Goal: Task Accomplishment & Management: Manage account settings

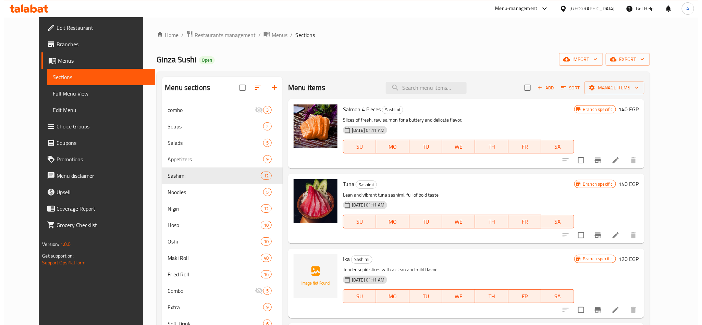
scroll to position [499, 0]
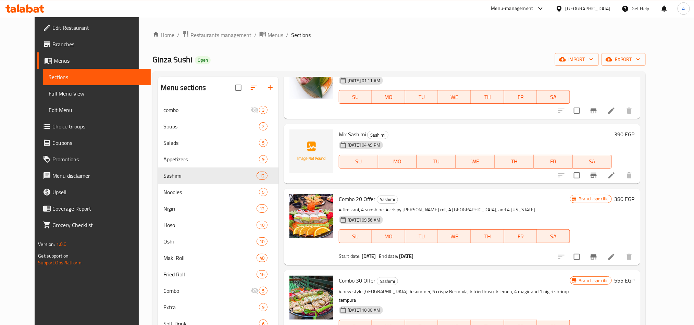
click at [577, 30] on div "Home / Restaurants management / Menus / Sections Ginza Sushi Open import export…" at bounding box center [399, 219] width 521 height 404
click at [598, 11] on div "[GEOGRAPHIC_DATA]" at bounding box center [587, 9] width 45 height 8
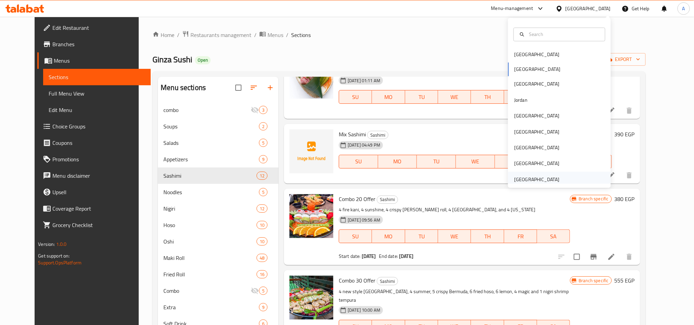
click at [534, 180] on div "[GEOGRAPHIC_DATA]" at bounding box center [536, 180] width 45 height 8
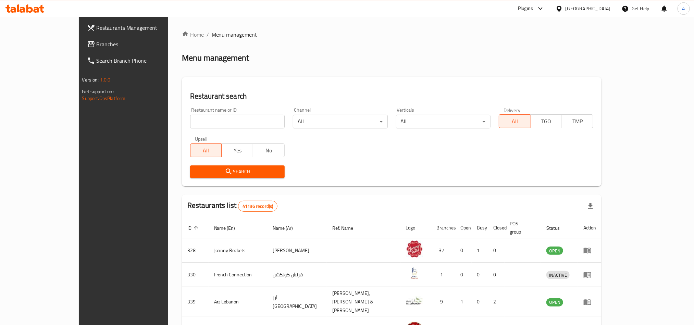
click at [602, 69] on div "Home / Menu management Menu management Restaurant search Restaurant name or ID …" at bounding box center [392, 270] width 420 height 480
click at [227, 115] on input "search" at bounding box center [237, 122] width 95 height 14
paste input "692881"
type input "692881"
click button "Search" at bounding box center [237, 171] width 95 height 13
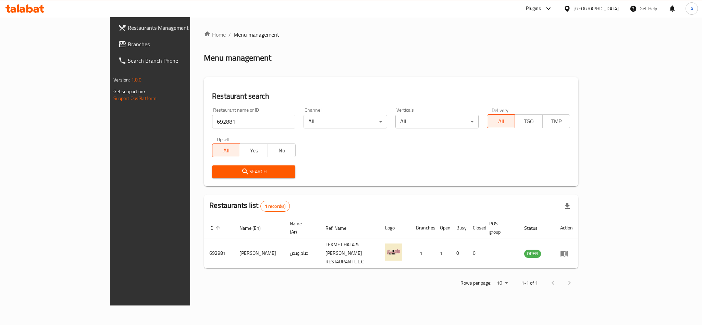
click at [574, 163] on div "Search" at bounding box center [391, 171] width 366 height 21
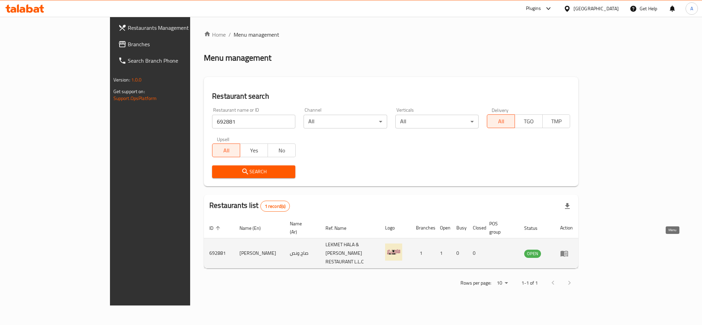
click at [567, 252] on icon "enhanced table" at bounding box center [565, 253] width 2 height 3
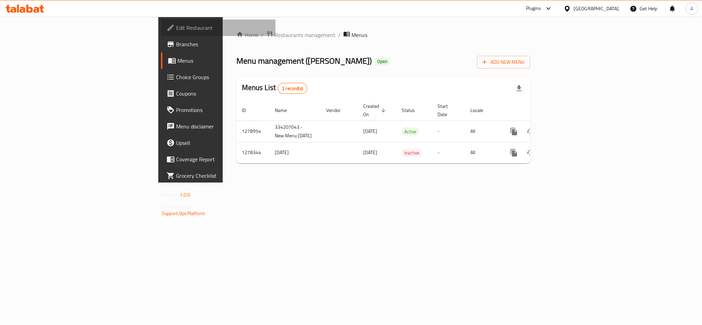
click at [176, 27] on span "Edit Restaurant" at bounding box center [223, 28] width 94 height 8
